Goal: Check status: Check status

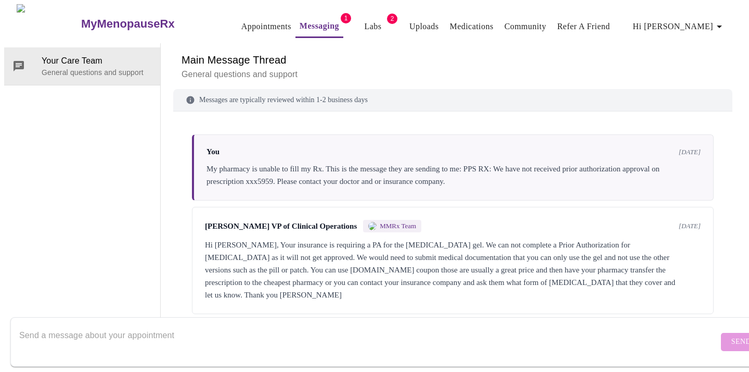
scroll to position [39, 0]
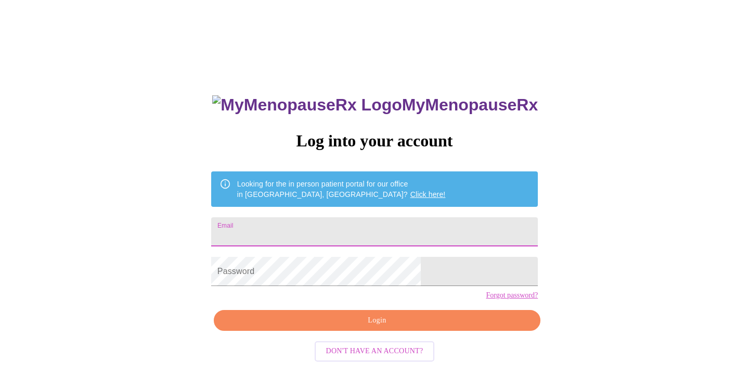
type input "[EMAIL_ADDRESS][DOMAIN_NAME]"
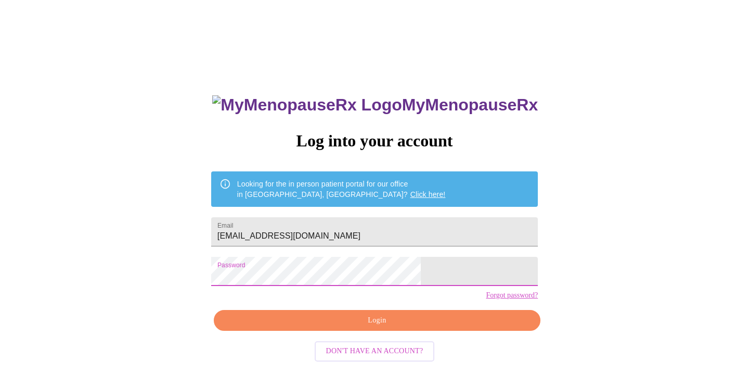
click at [317, 327] on span "Login" at bounding box center [377, 320] width 303 height 13
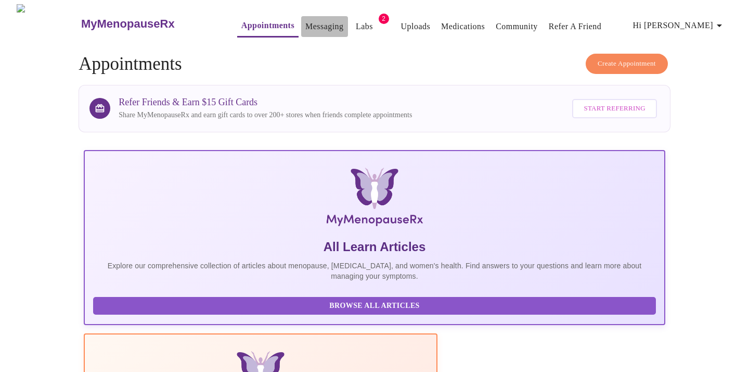
click at [306, 24] on link "Messaging" at bounding box center [325, 26] width 38 height 15
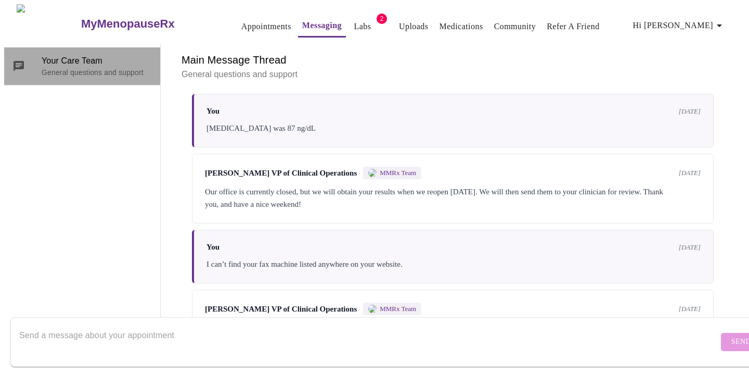
click at [118, 56] on span "Your Care Team" at bounding box center [97, 61] width 110 height 12
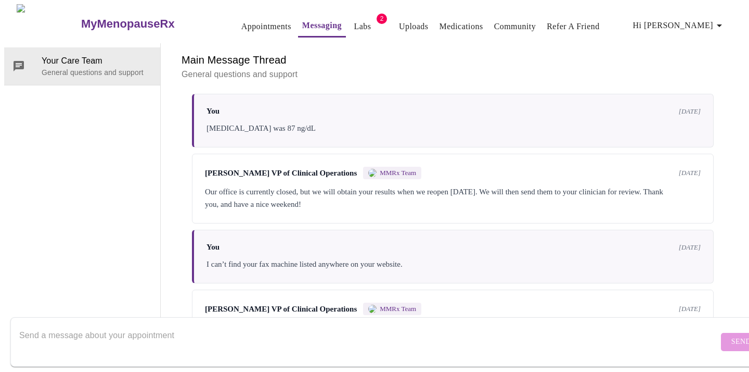
click at [241, 21] on link "Appointments" at bounding box center [266, 26] width 50 height 15
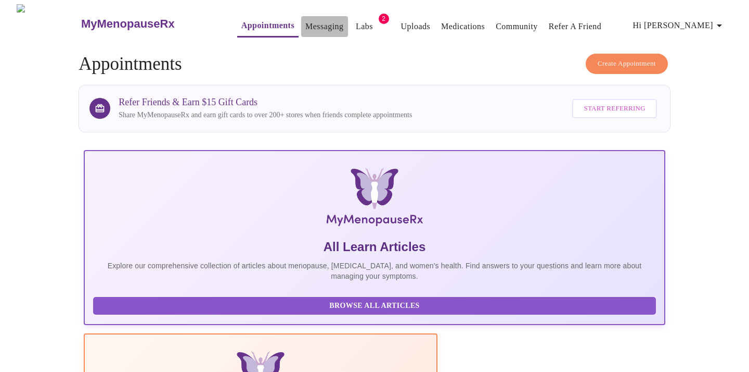
click at [314, 22] on link "Messaging" at bounding box center [325, 26] width 38 height 15
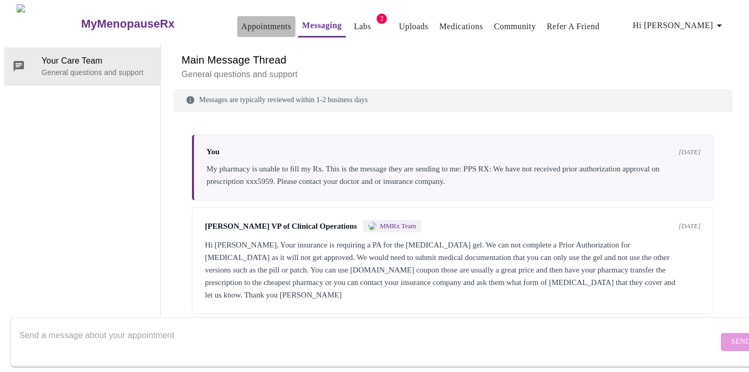
click at [250, 21] on link "Appointments" at bounding box center [266, 26] width 50 height 15
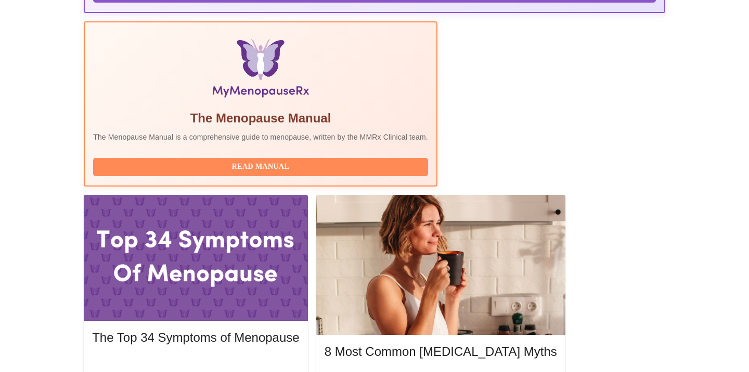
scroll to position [314, 0]
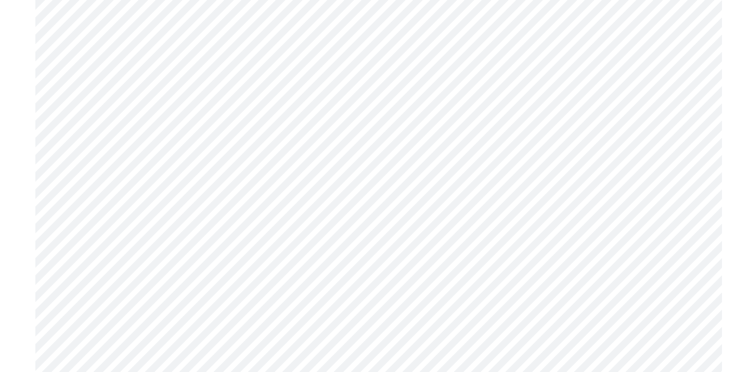
scroll to position [2037, 0]
